Goal: Task Accomplishment & Management: Manage account settings

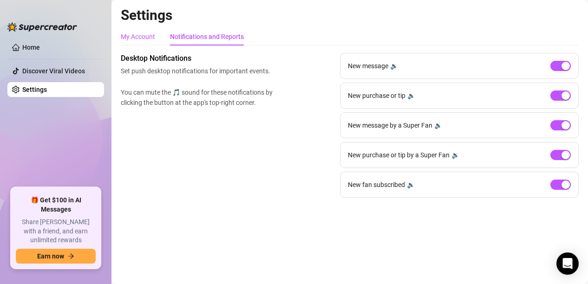
click at [138, 36] on div "My Account" at bounding box center [138, 37] width 34 height 10
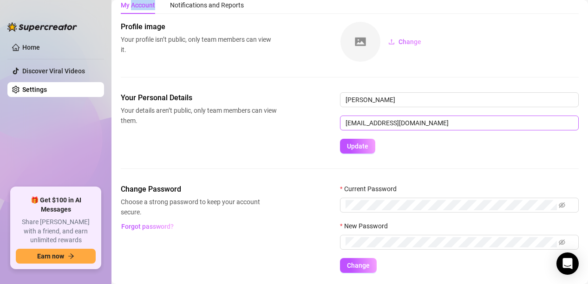
scroll to position [60, 0]
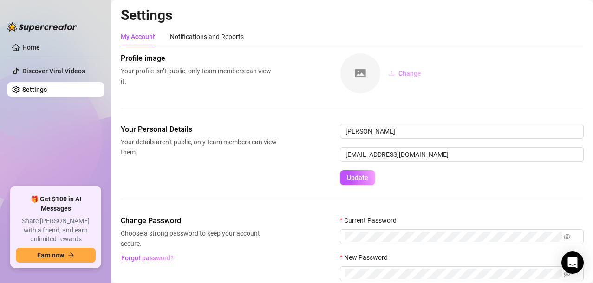
click at [407, 73] on span "Change" at bounding box center [409, 73] width 23 height 7
